Goal: Information Seeking & Learning: Learn about a topic

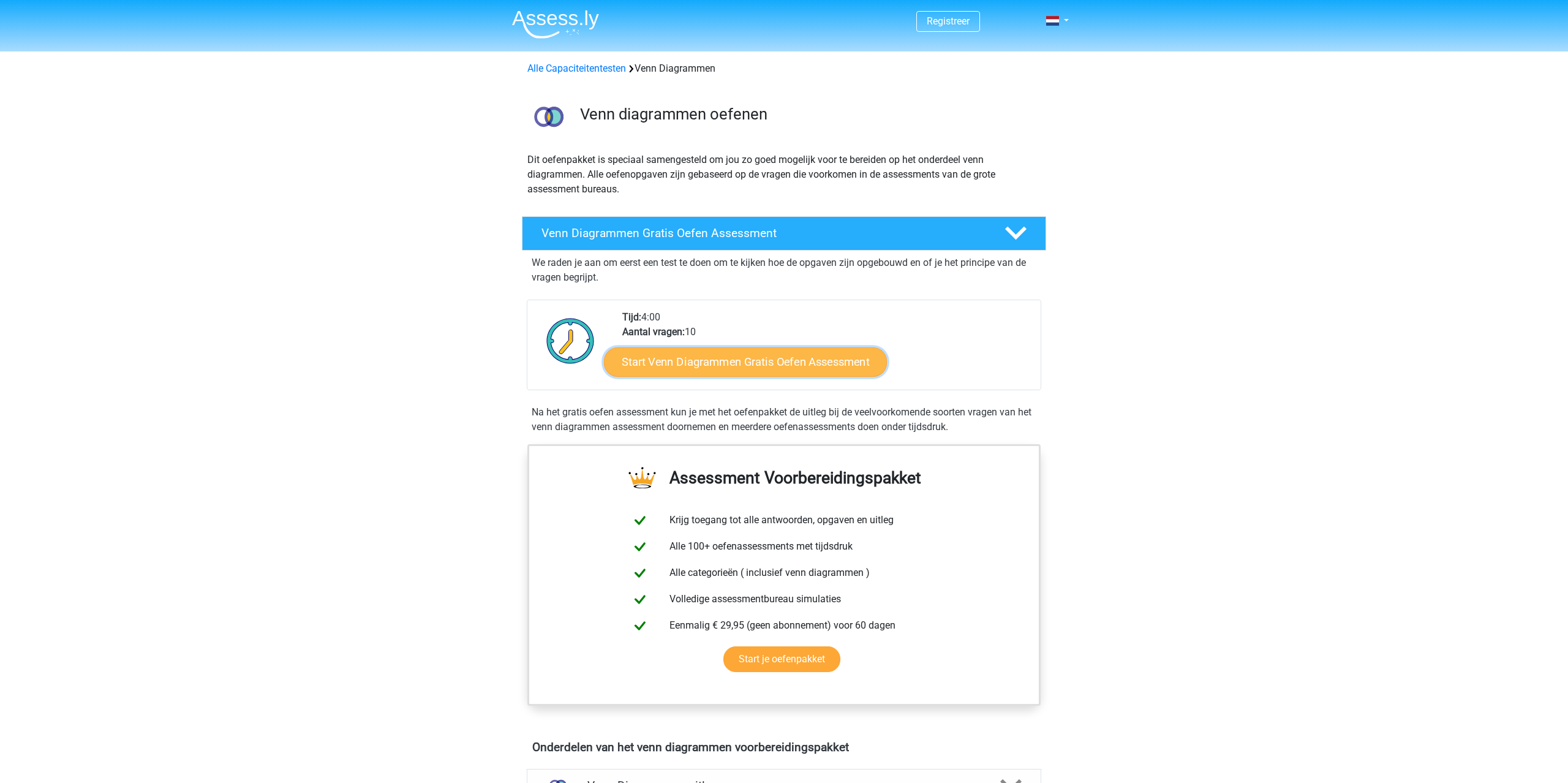
click at [673, 364] on link "Start Venn Diagrammen Gratis Oefen Assessment" at bounding box center [746, 362] width 283 height 29
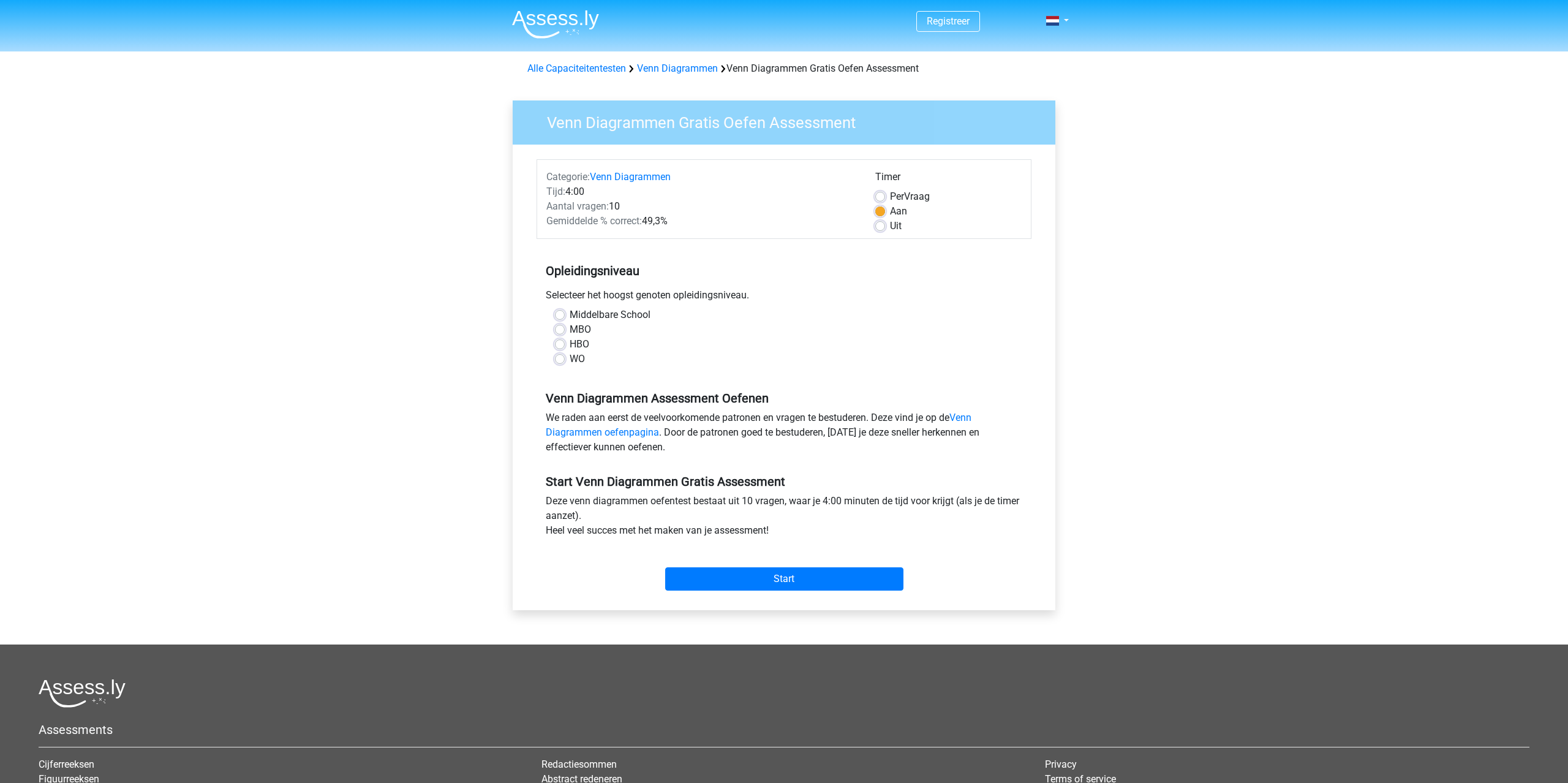
click at [572, 316] on label "Middelbare School" at bounding box center [610, 315] width 81 height 15
click at [565, 316] on input "Middelbare School" at bounding box center [559, 314] width 9 height 12
radio input "true"
click at [791, 565] on div "Start" at bounding box center [784, 569] width 495 height 43
click at [792, 571] on input "Start" at bounding box center [784, 579] width 238 height 23
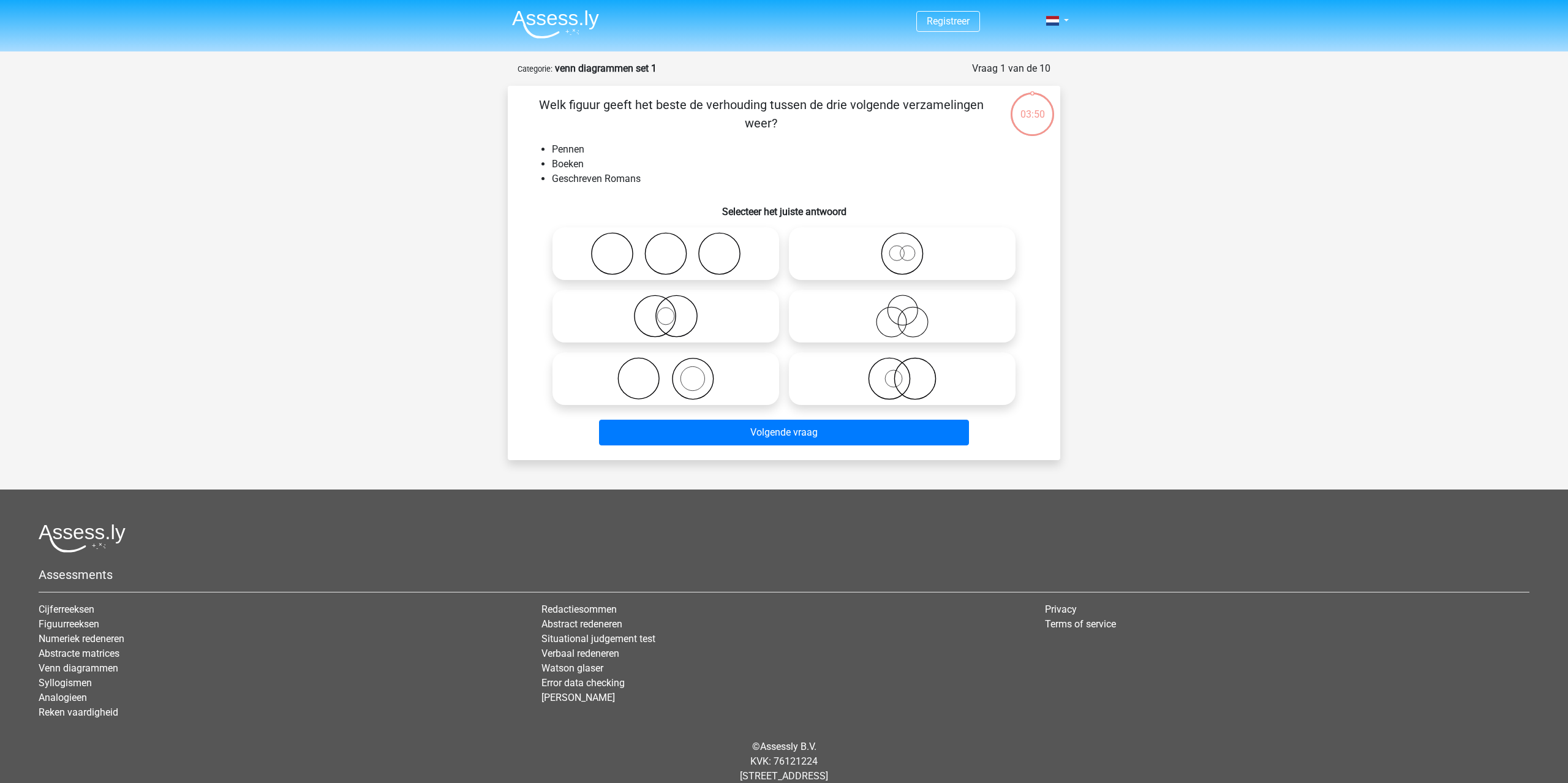
click at [683, 312] on icon at bounding box center [666, 316] width 217 height 43
click at [674, 310] on input "radio" at bounding box center [669, 305] width 8 height 8
radio input "true"
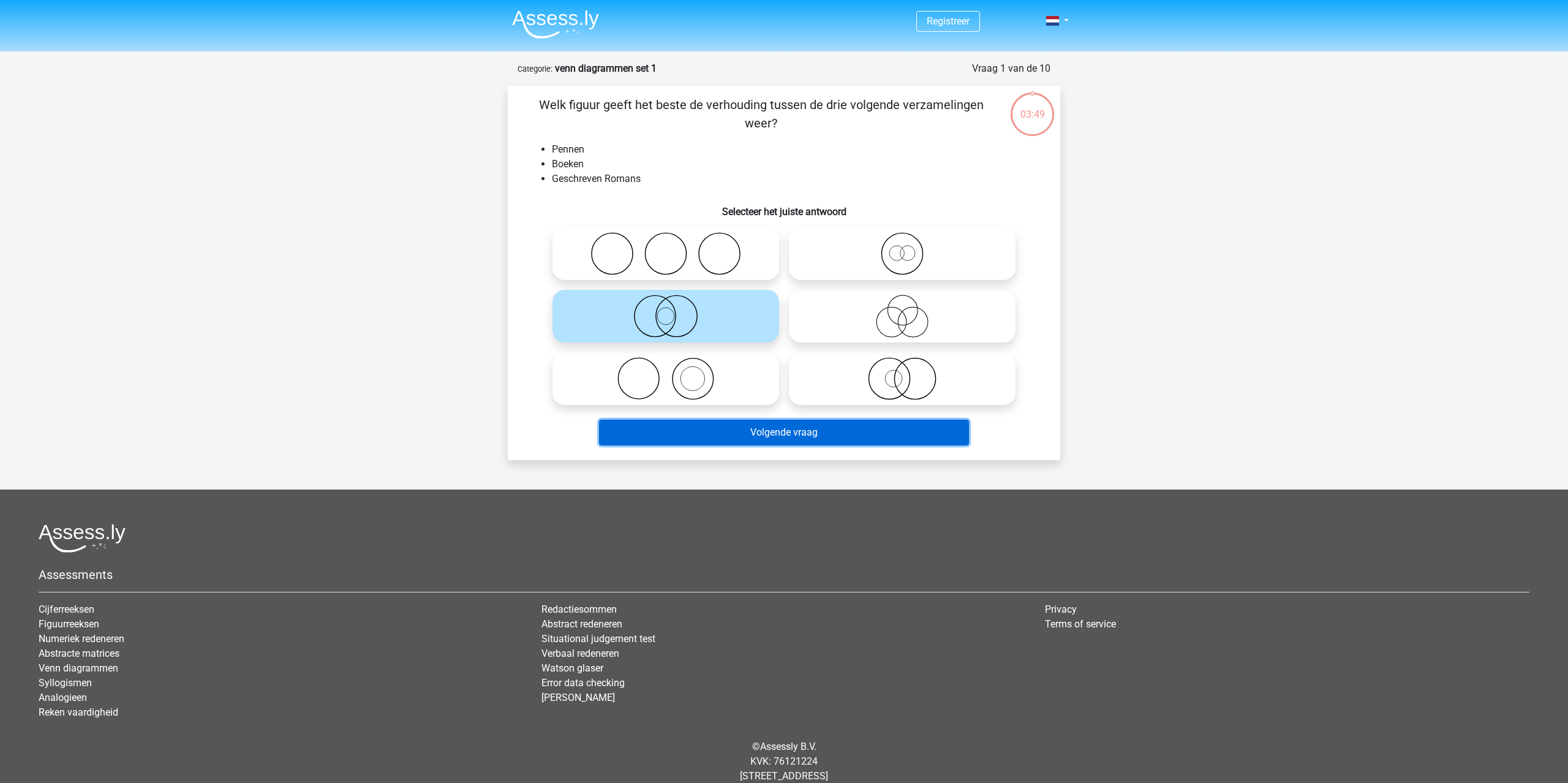
click at [759, 435] on button "Volgende vraag" at bounding box center [784, 433] width 371 height 26
